Goal: Task Accomplishment & Management: Manage account settings

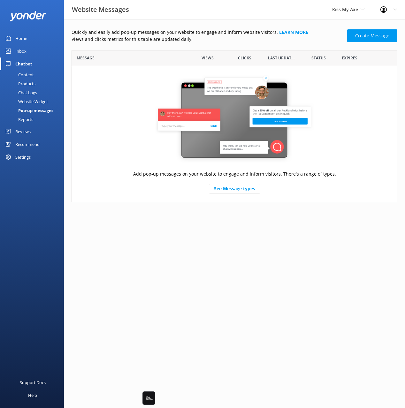
scroll to position [152, 326]
drag, startPoint x: 311, startPoint y: 29, endPoint x: 337, endPoint y: 8, distance: 33.3
click at [312, 29] on p "Quickly and easily add pop-up messages on your website to engage and inform web…" at bounding box center [208, 32] width 272 height 7
click at [338, 7] on span "Kiss My Axe" at bounding box center [345, 9] width 26 height 6
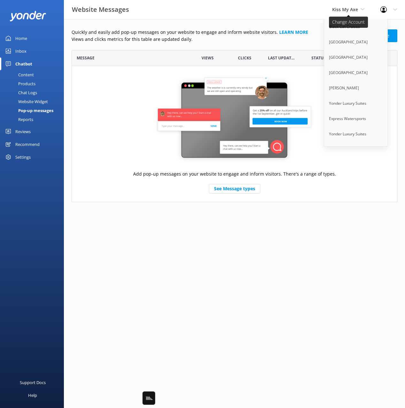
scroll to position [2496, 0]
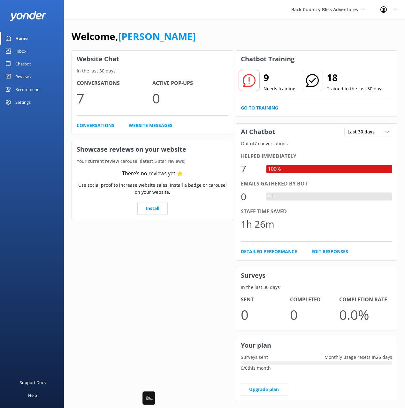
drag, startPoint x: 28, startPoint y: 63, endPoint x: 54, endPoint y: 60, distance: 25.7
click at [28, 63] on div "Chatbot" at bounding box center [23, 64] width 16 height 13
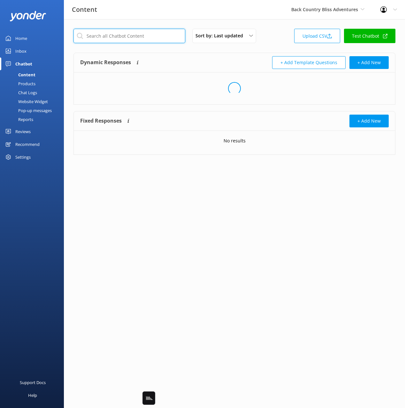
click at [107, 34] on input "text" at bounding box center [129, 36] width 112 height 14
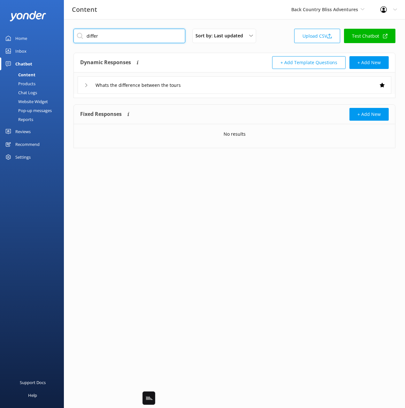
type input "differ"
click at [191, 58] on div "Dynamic Responses The chatbot will generate a response based on the content inf…" at bounding box center [157, 62] width 154 height 13
click at [214, 88] on div "Whats the difference between the tours" at bounding box center [235, 85] width 314 height 18
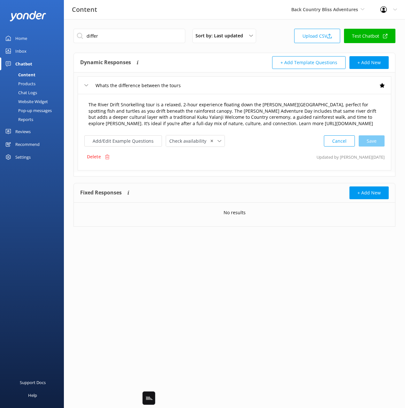
drag, startPoint x: 147, startPoint y: 118, endPoint x: 132, endPoint y: 106, distance: 19.3
click at [146, 117] on textarea "The River Drift Snorkelling tour is a relaxed, 2-hour experience floating down …" at bounding box center [234, 114] width 299 height 33
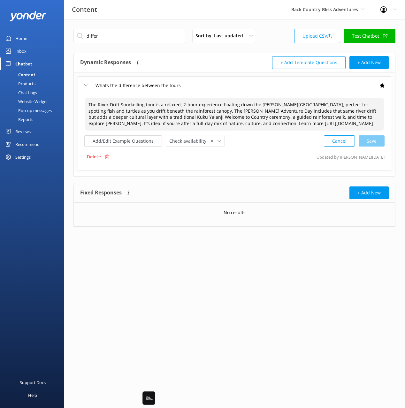
click at [131, 104] on textarea "The River Drift Snorkelling tour is a relaxed, 2-hour experience floating down …" at bounding box center [234, 114] width 299 height 33
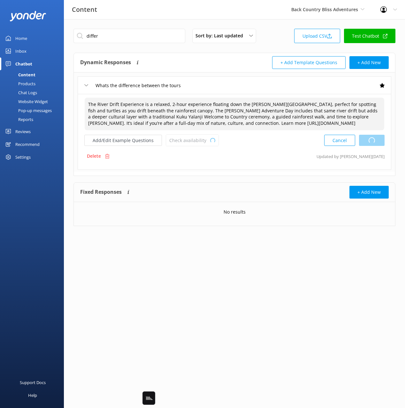
click at [376, 140] on div "Cancel Loading.." at bounding box center [354, 141] width 60 height 12
type textarea "The River Drift Experience is a relaxed, 2-hour experience floating down the [P…"
drag, startPoint x: 275, startPoint y: 25, endPoint x: 264, endPoint y: 34, distance: 13.9
click at [275, 25] on div "differ Sort by: Last updated Title (A-Z) Last updated Upload CSV Test Chatbot D…" at bounding box center [234, 132] width 341 height 226
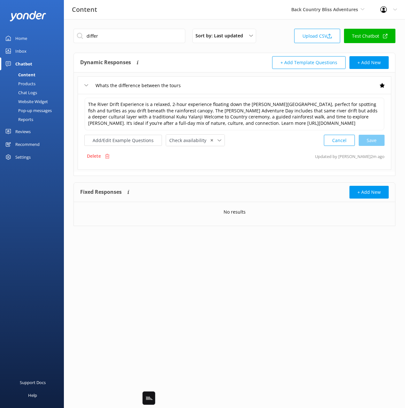
click at [152, 40] on div "differ Sort by: Last updated Title (A-Z) Last updated Upload CSV Test Chatbot" at bounding box center [234, 38] width 322 height 18
click at [152, 39] on input "differ" at bounding box center [129, 36] width 112 height 14
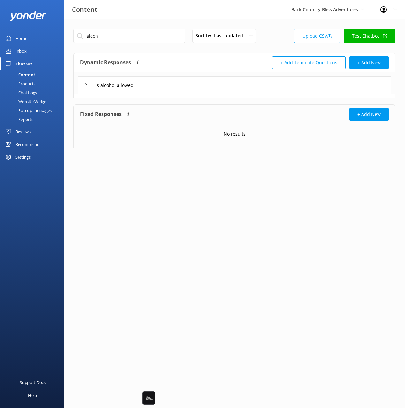
click at [191, 87] on div "Is alcohol allowed" at bounding box center [235, 85] width 314 height 18
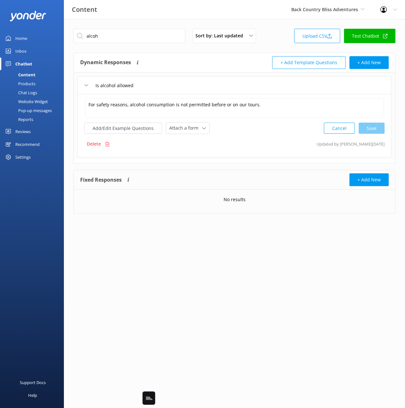
click at [191, 87] on div "Is alcohol allowed" at bounding box center [235, 85] width 314 height 18
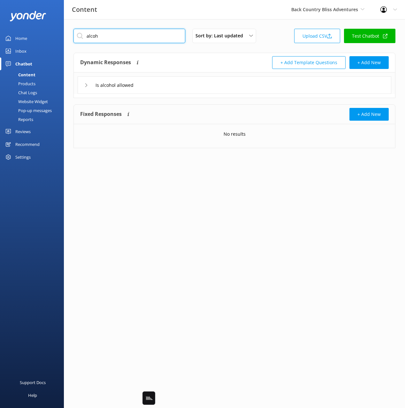
click at [142, 35] on input "alcoh" at bounding box center [129, 36] width 112 height 14
paste input "Do tours have minimum participant requirements"
type input "Do tours have minimum participant requirements"
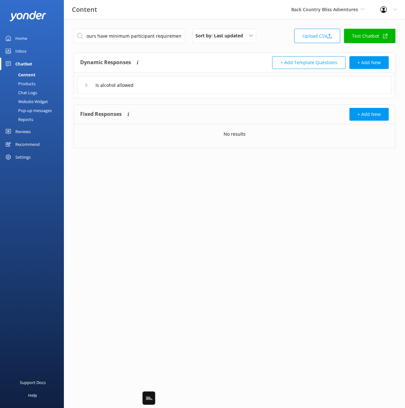
drag, startPoint x: 216, startPoint y: 55, endPoint x: 204, endPoint y: 84, distance: 31.5
click at [216, 55] on div "Dynamic Responses The chatbot will generate a response based on the content inf…" at bounding box center [234, 62] width 321 height 19
click at [200, 84] on input "Do tours have minimum participant requirements" at bounding box center [154, 86] width 125 height 10
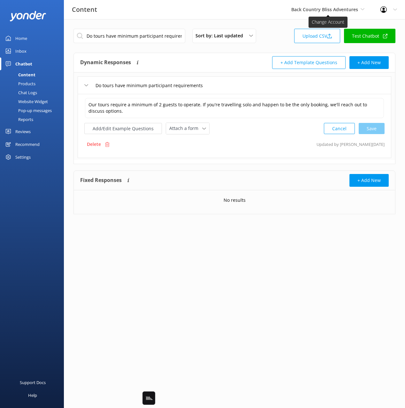
click at [328, 8] on span "Back Country Bliss Adventures" at bounding box center [324, 9] width 67 height 6
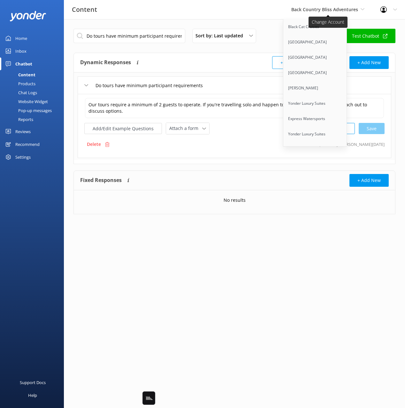
scroll to position [251, 0]
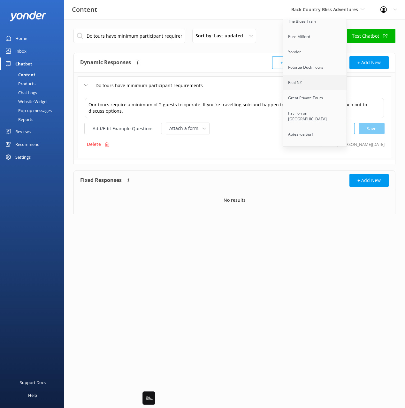
click at [320, 83] on link "Real NZ" at bounding box center [315, 82] width 64 height 15
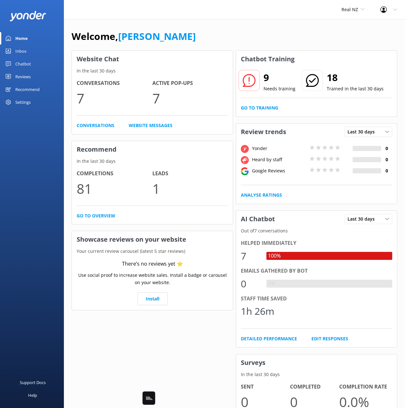
click at [22, 63] on div "Chatbot" at bounding box center [23, 64] width 16 height 13
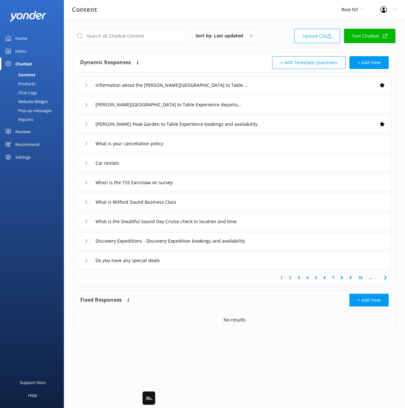
click at [38, 101] on div "Website Widget" at bounding box center [26, 101] width 44 height 9
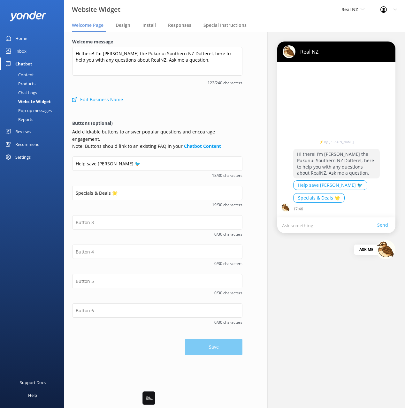
click at [46, 111] on div "Pop-up messages" at bounding box center [28, 110] width 48 height 9
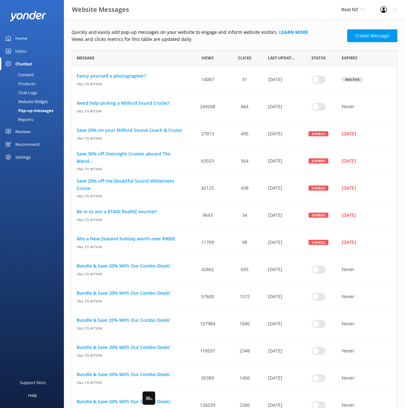
scroll to position [0, 0]
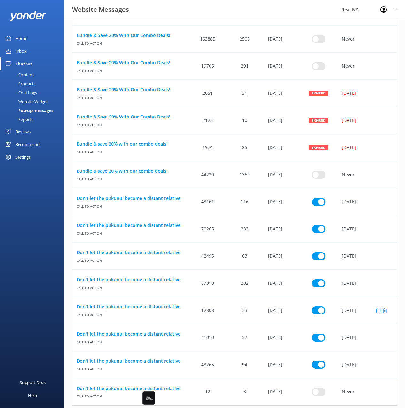
scroll to position [486, 0]
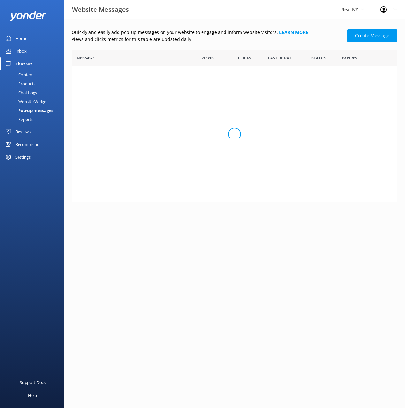
scroll to position [0, 0]
